Goal: Navigation & Orientation: Find specific page/section

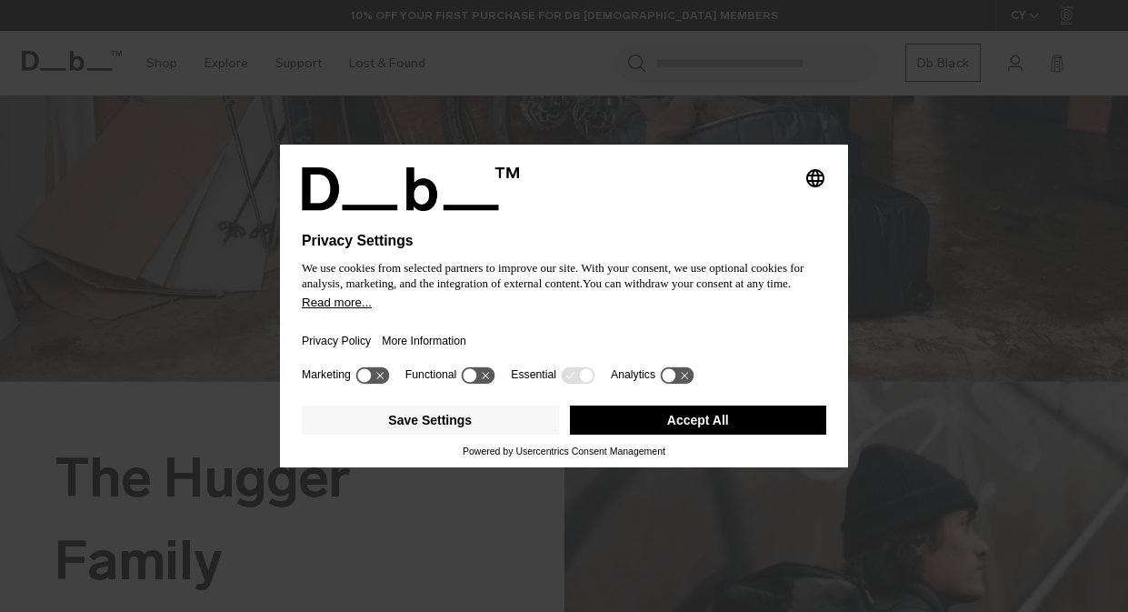
click at [740, 423] on button "Accept All" at bounding box center [698, 419] width 257 height 29
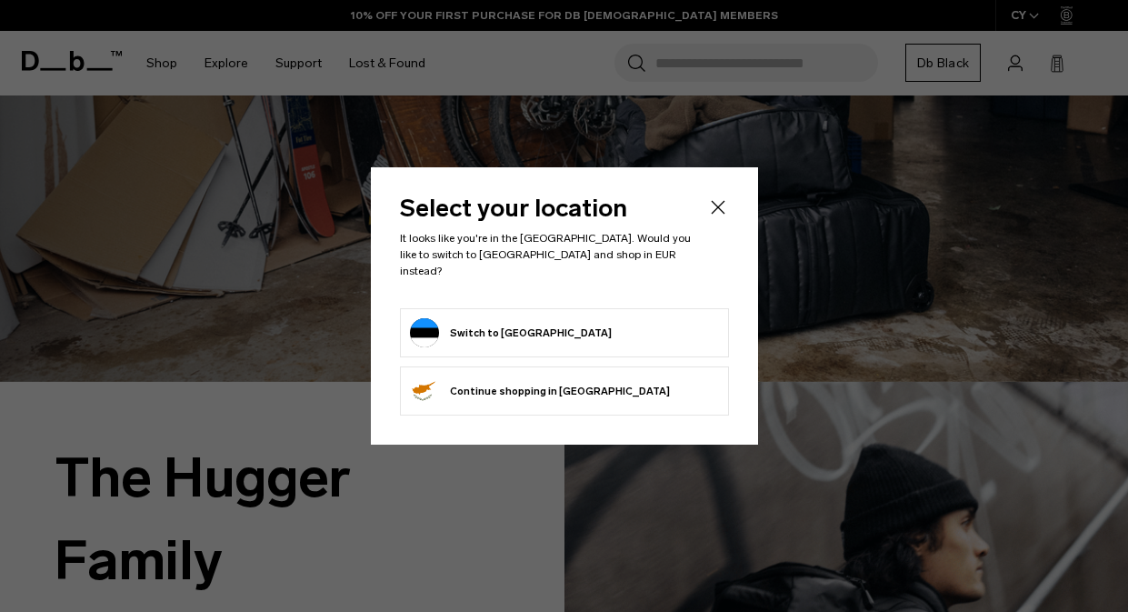
click at [514, 324] on button "Switch to Estonia" at bounding box center [511, 332] width 202 height 29
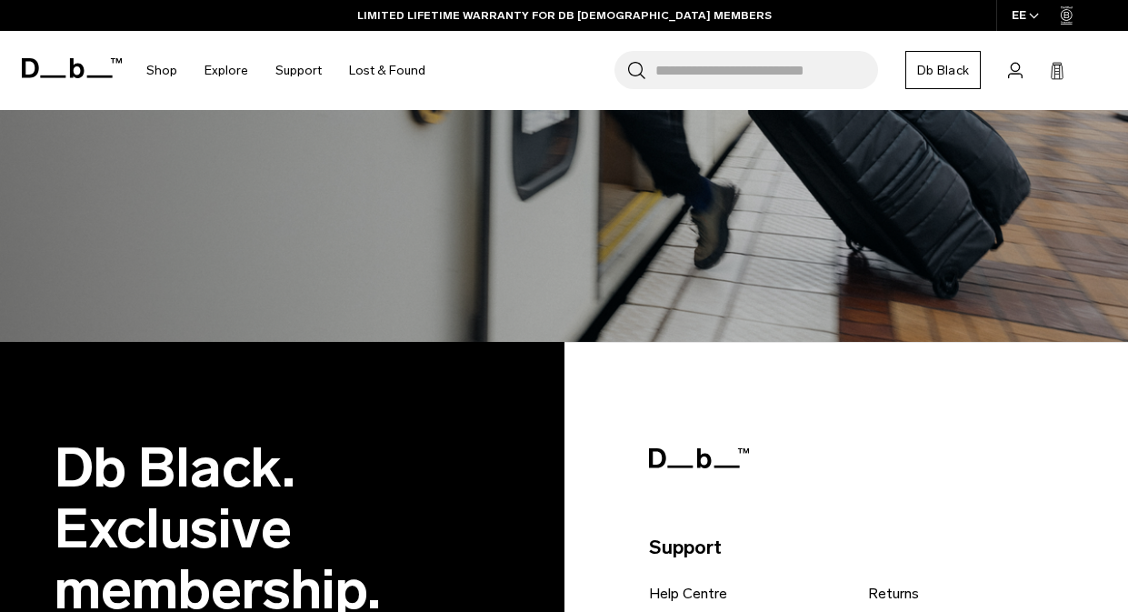
scroll to position [4339, 0]
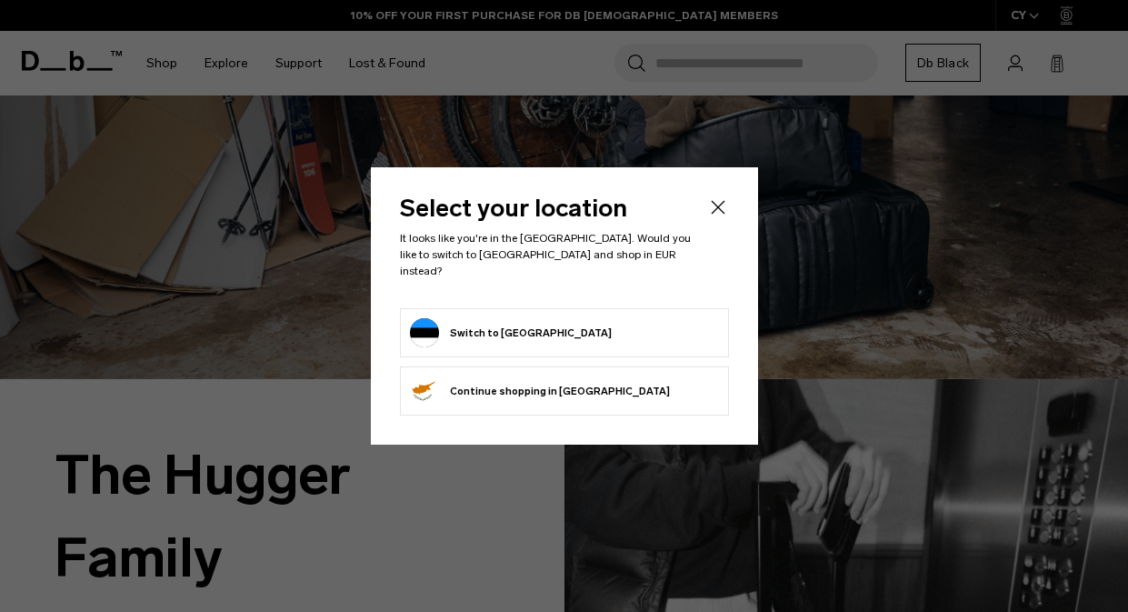
scroll to position [419, 0]
